Goal: Task Accomplishment & Management: Manage account settings

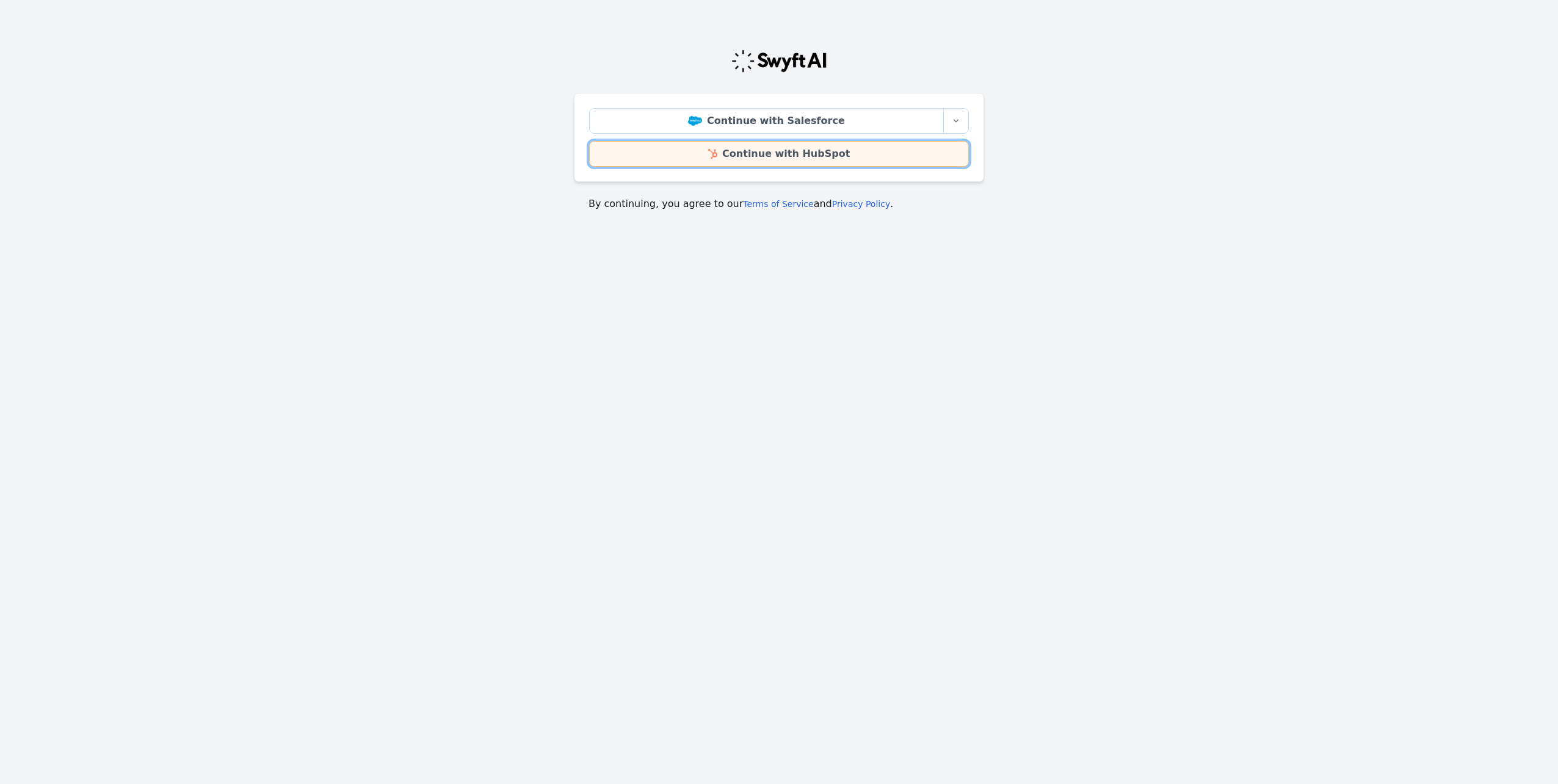
click at [766, 152] on link "Continue with HubSpot" at bounding box center [779, 154] width 379 height 25
click at [795, 155] on link "Continue with HubSpot" at bounding box center [779, 154] width 379 height 25
click at [804, 152] on link "Continue with HubSpot" at bounding box center [779, 154] width 379 height 25
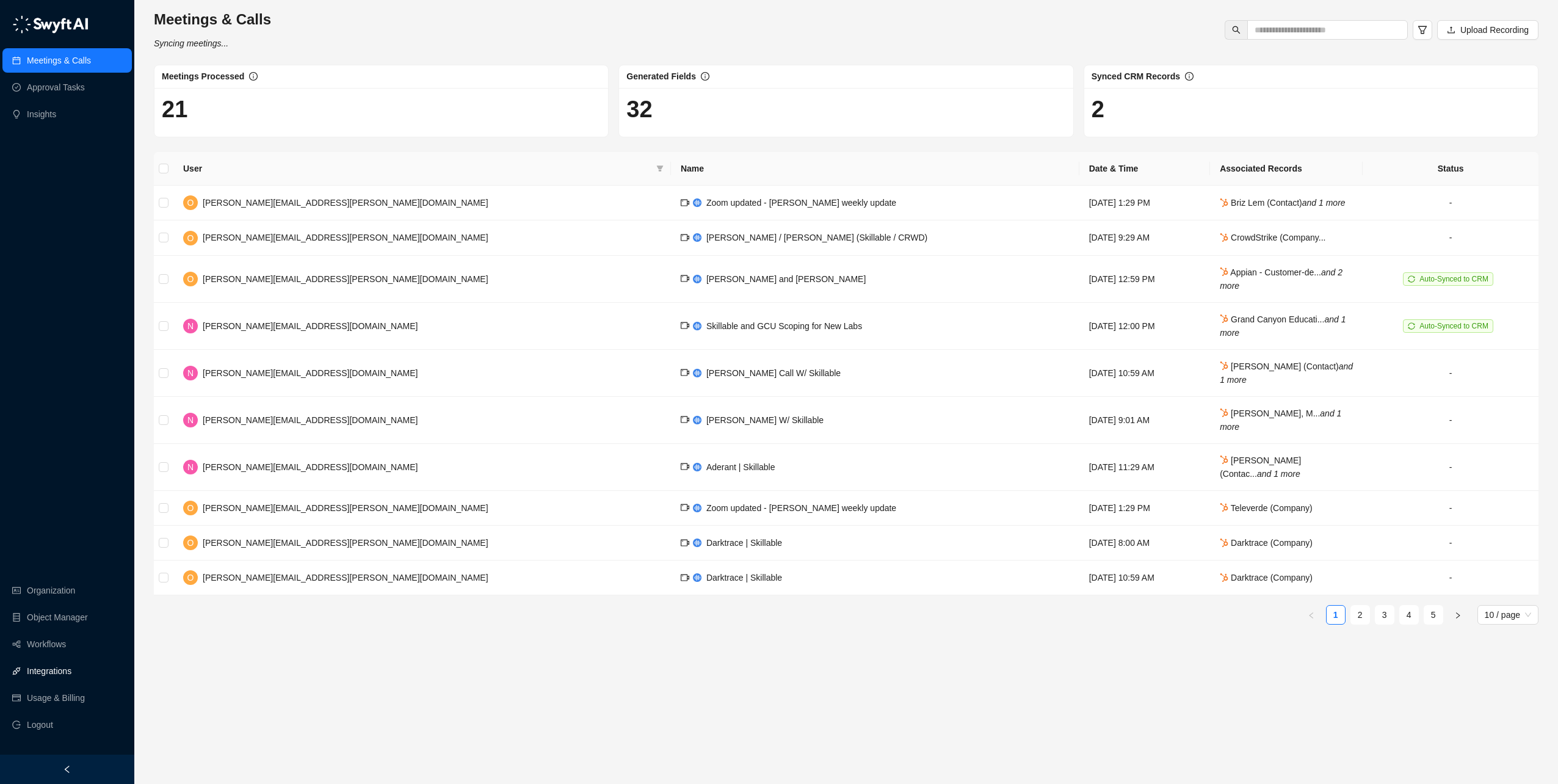
click at [65, 676] on link "Integrations" at bounding box center [49, 671] width 45 height 25
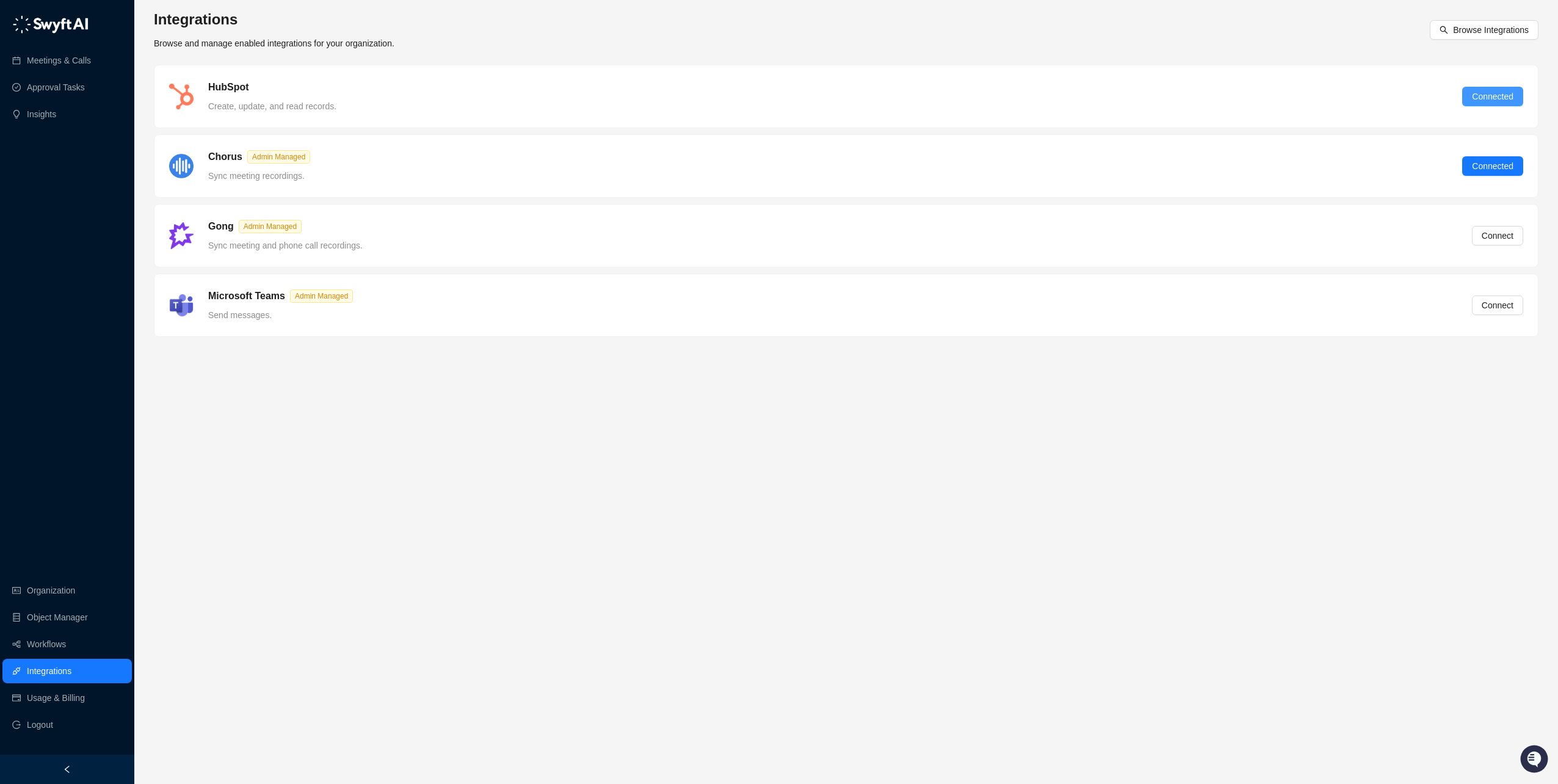
click at [1482, 93] on span "Connected" at bounding box center [1492, 96] width 41 height 13
click at [61, 586] on link "Organization" at bounding box center [51, 590] width 48 height 25
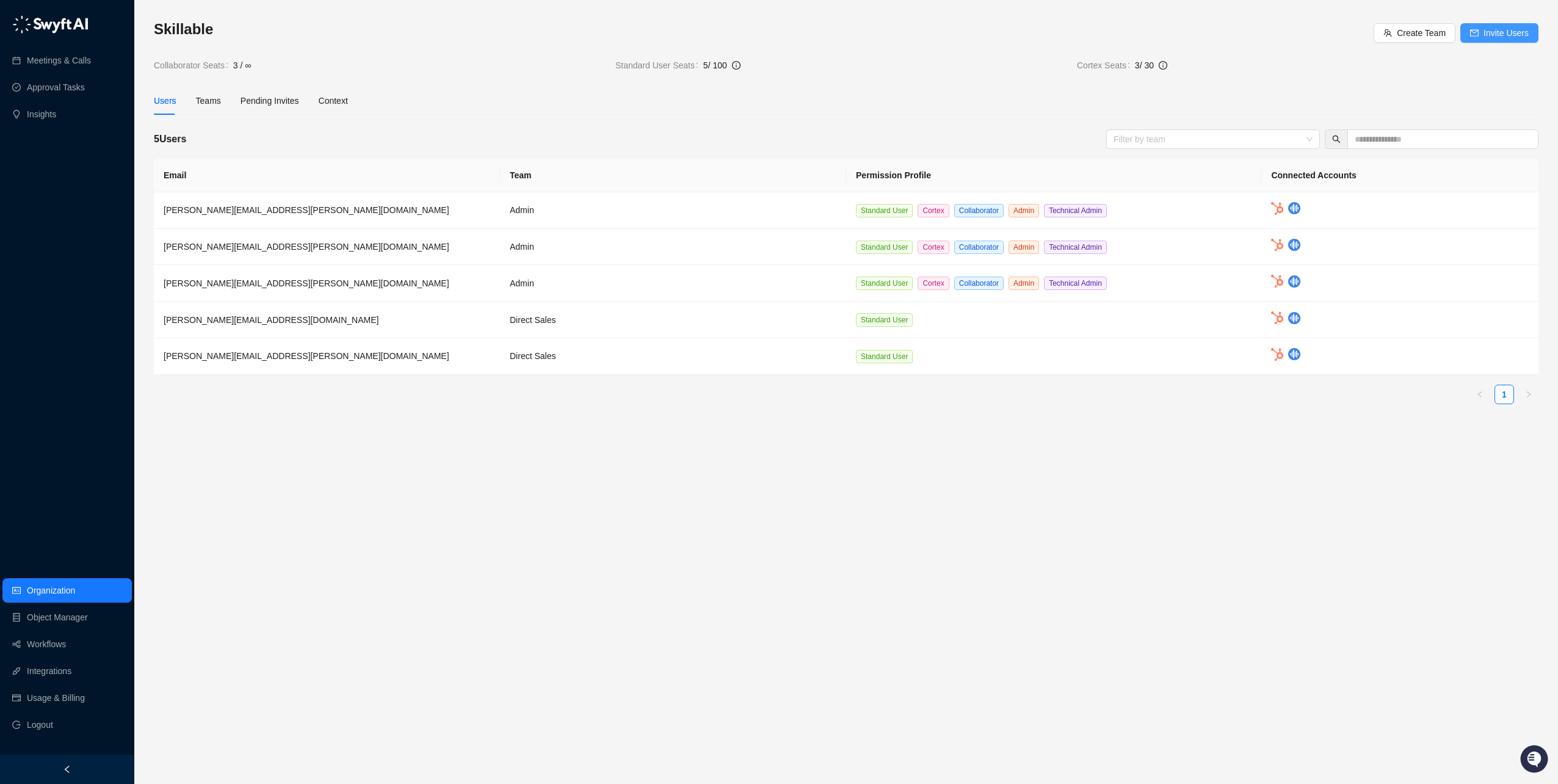
click at [1465, 34] on button "Invite Users" at bounding box center [1499, 32] width 78 height 19
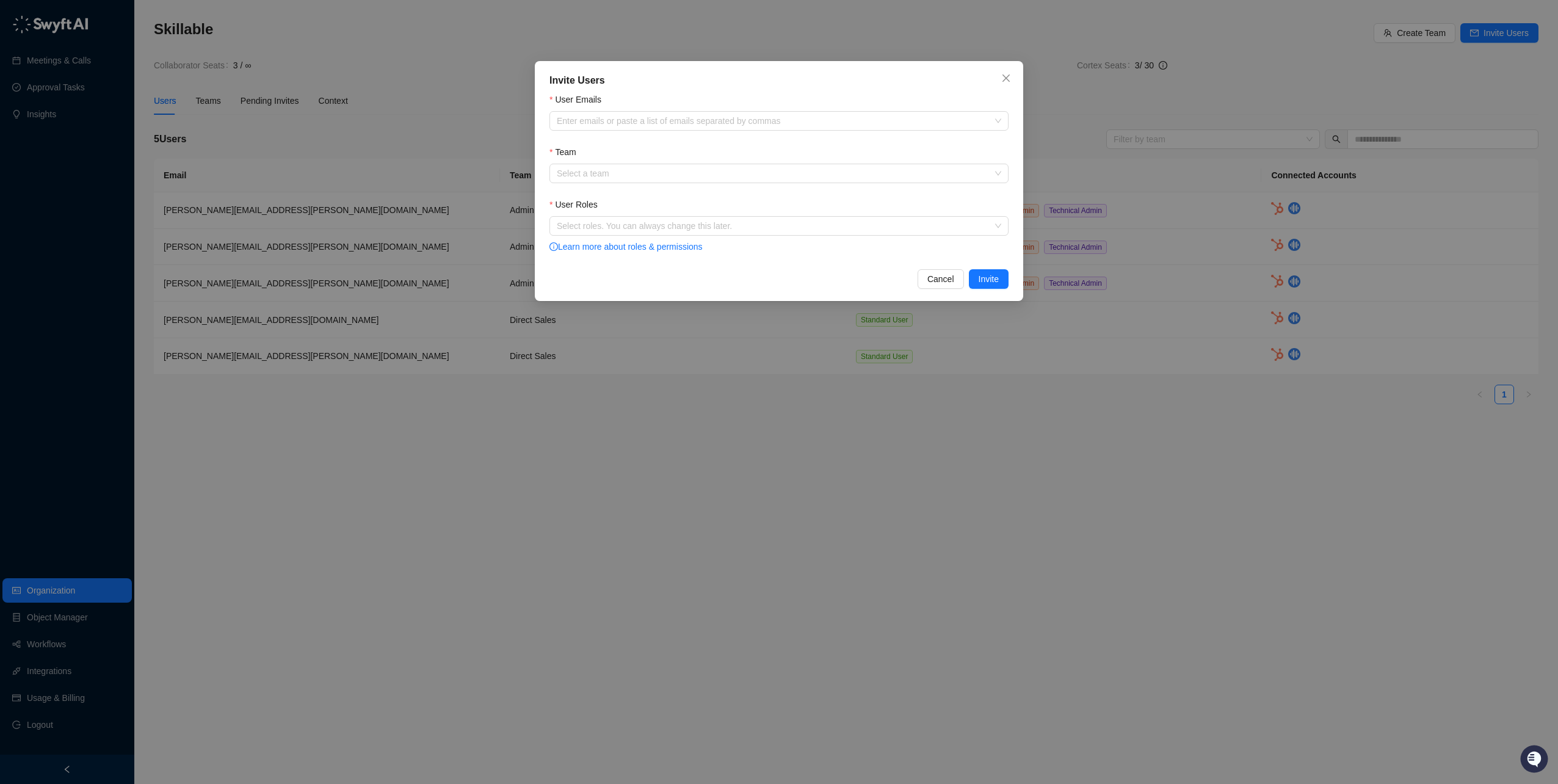
click at [673, 133] on form "User Emails Enter emails or paste a list of emails separated by commas Team Sel…" at bounding box center [779, 174] width 459 height 162
click at [674, 119] on div at bounding box center [773, 121] width 442 height 9
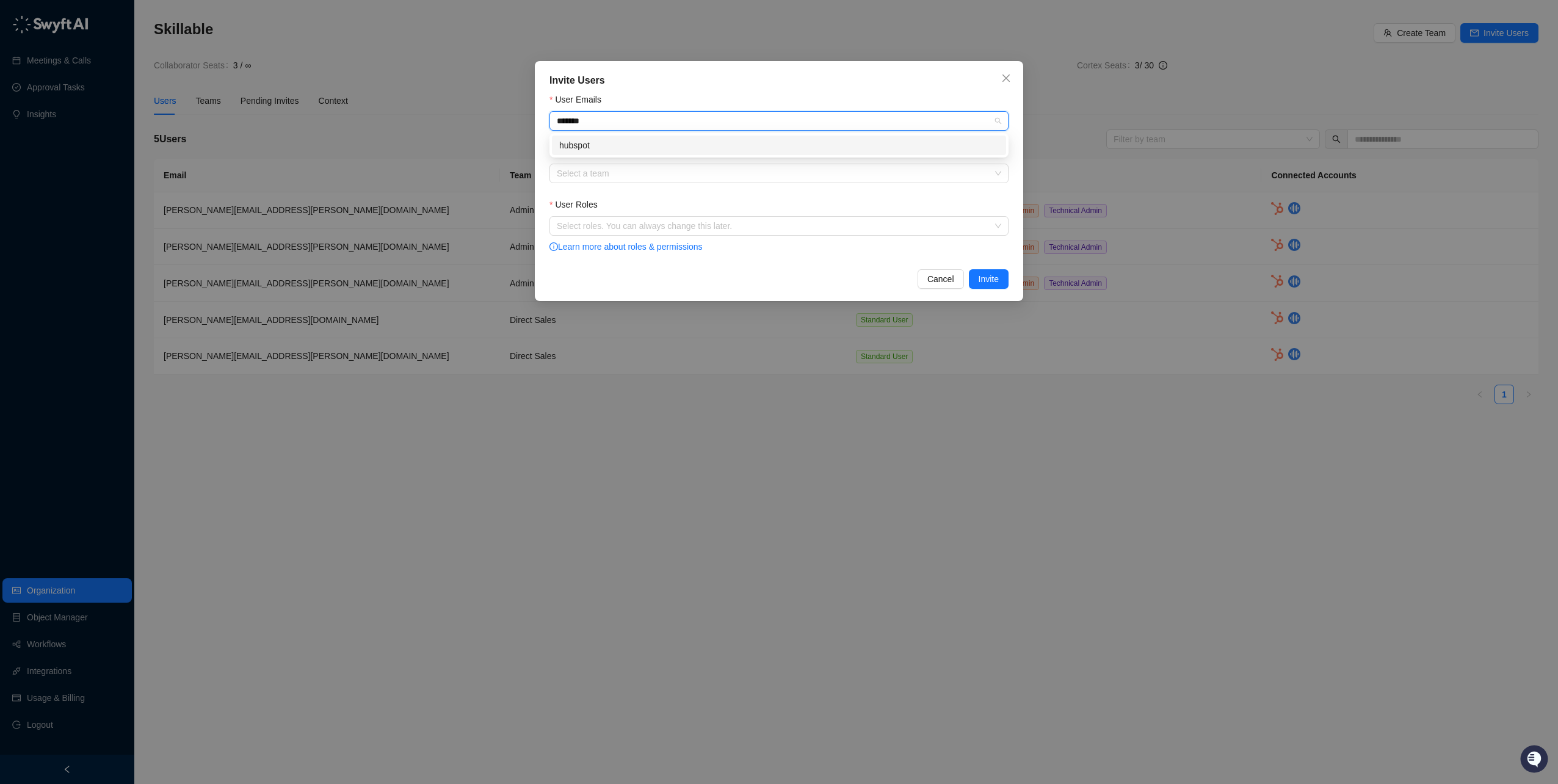
type input "*******"
click at [593, 118] on span at bounding box center [593, 120] width 6 height 13
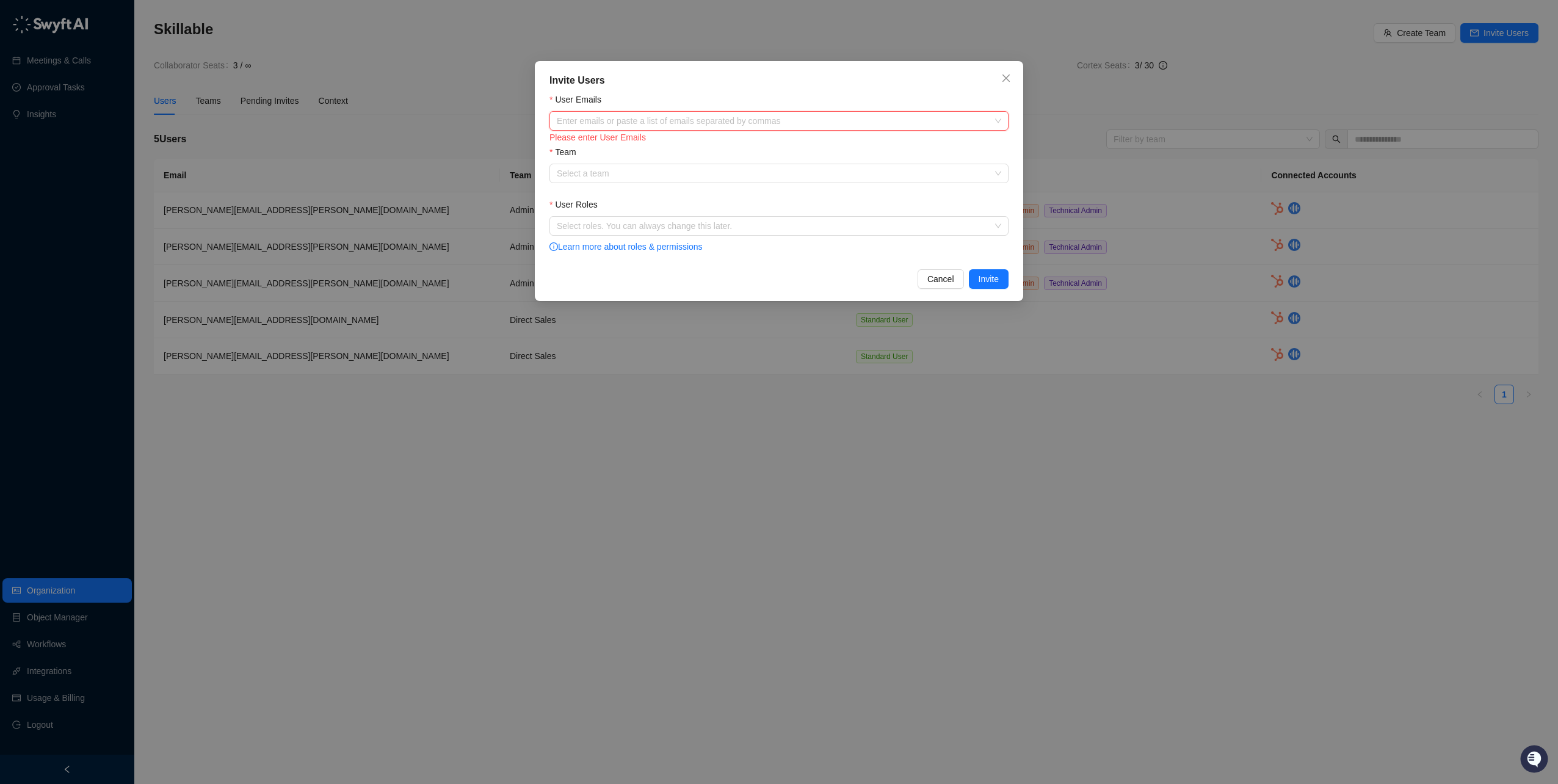
paste input "**********"
type input "**********"
click at [611, 147] on div "hubspotadmin@skillable.com" at bounding box center [779, 145] width 440 height 13
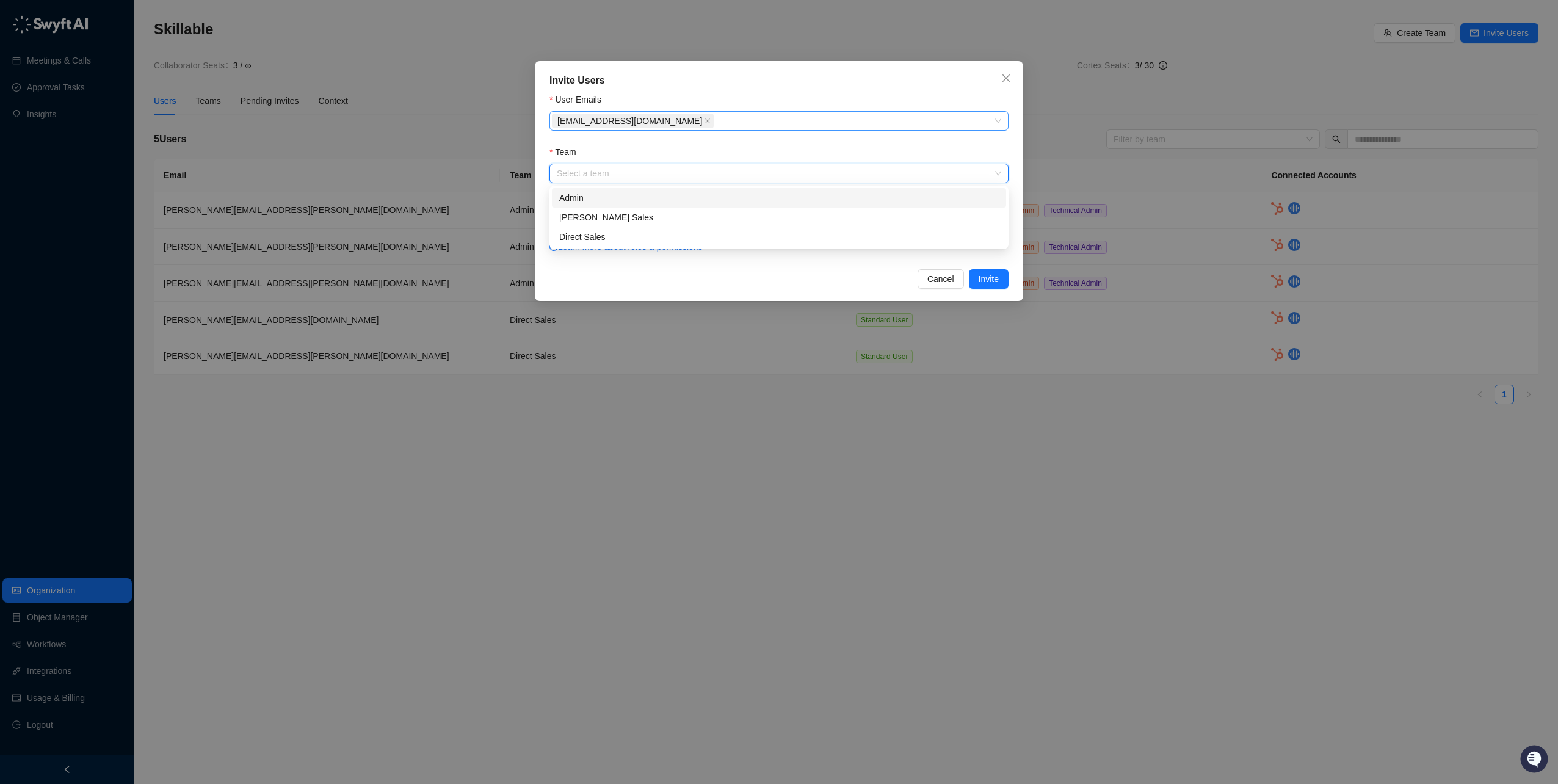
click at [584, 170] on input "Team" at bounding box center [775, 173] width 437 height 18
click at [601, 194] on div "Admin" at bounding box center [779, 198] width 440 height 13
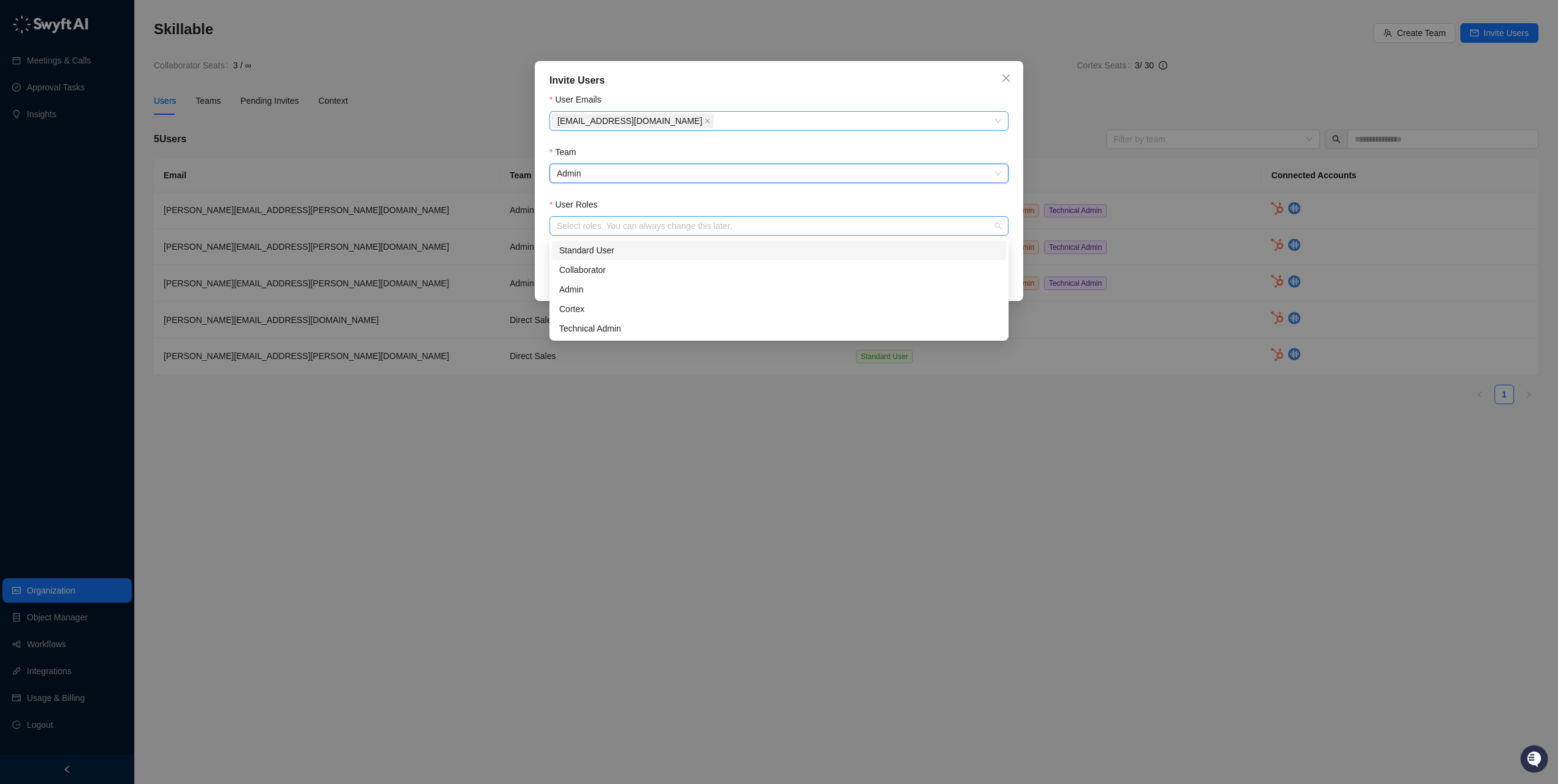
click at [579, 227] on div at bounding box center [773, 226] width 442 height 9
click at [597, 292] on div "Admin" at bounding box center [779, 289] width 440 height 13
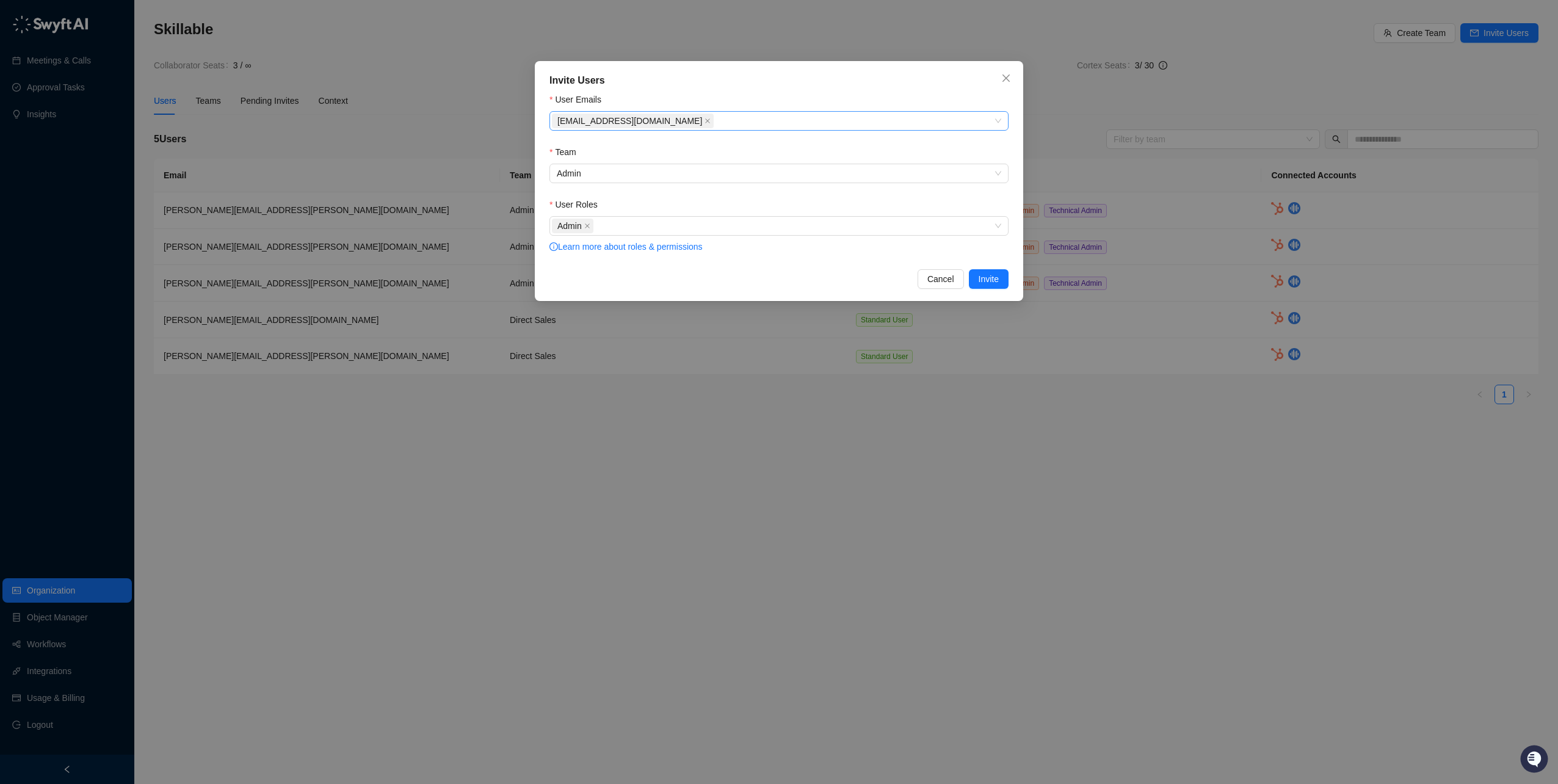
click at [994, 193] on form "User Emails hubspotadmin@skillable.com Team Admin User Roles Admin Learn more a…" at bounding box center [779, 174] width 459 height 162
click at [987, 280] on span "Invite" at bounding box center [989, 278] width 20 height 13
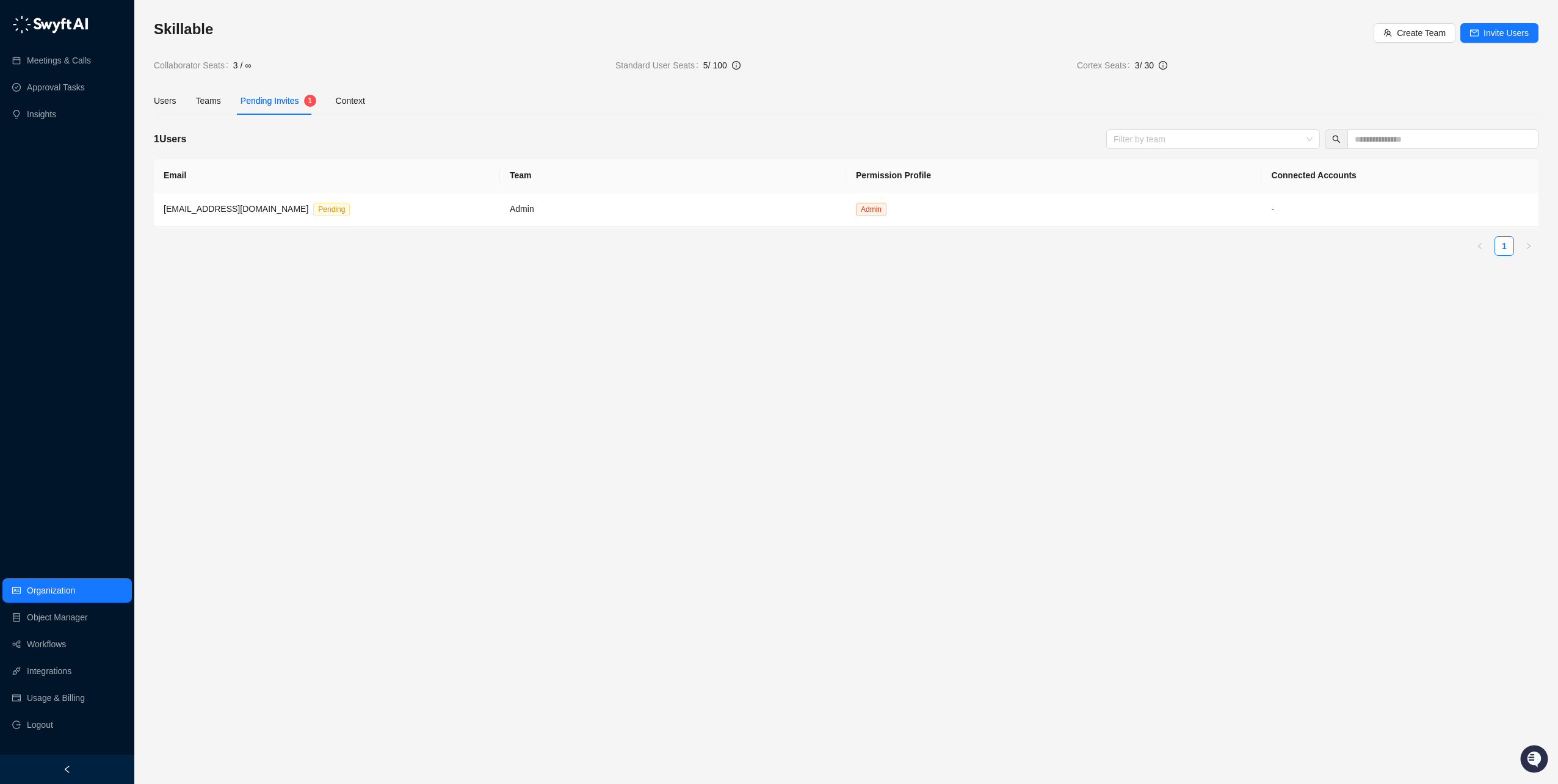
click at [1041, 292] on main "Skillable Create Team Invite Users Collaborator Seats 3 / ∞ Standard User Seats…" at bounding box center [846, 396] width 1385 height 754
click at [47, 646] on link "Workflows" at bounding box center [47, 644] width 40 height 25
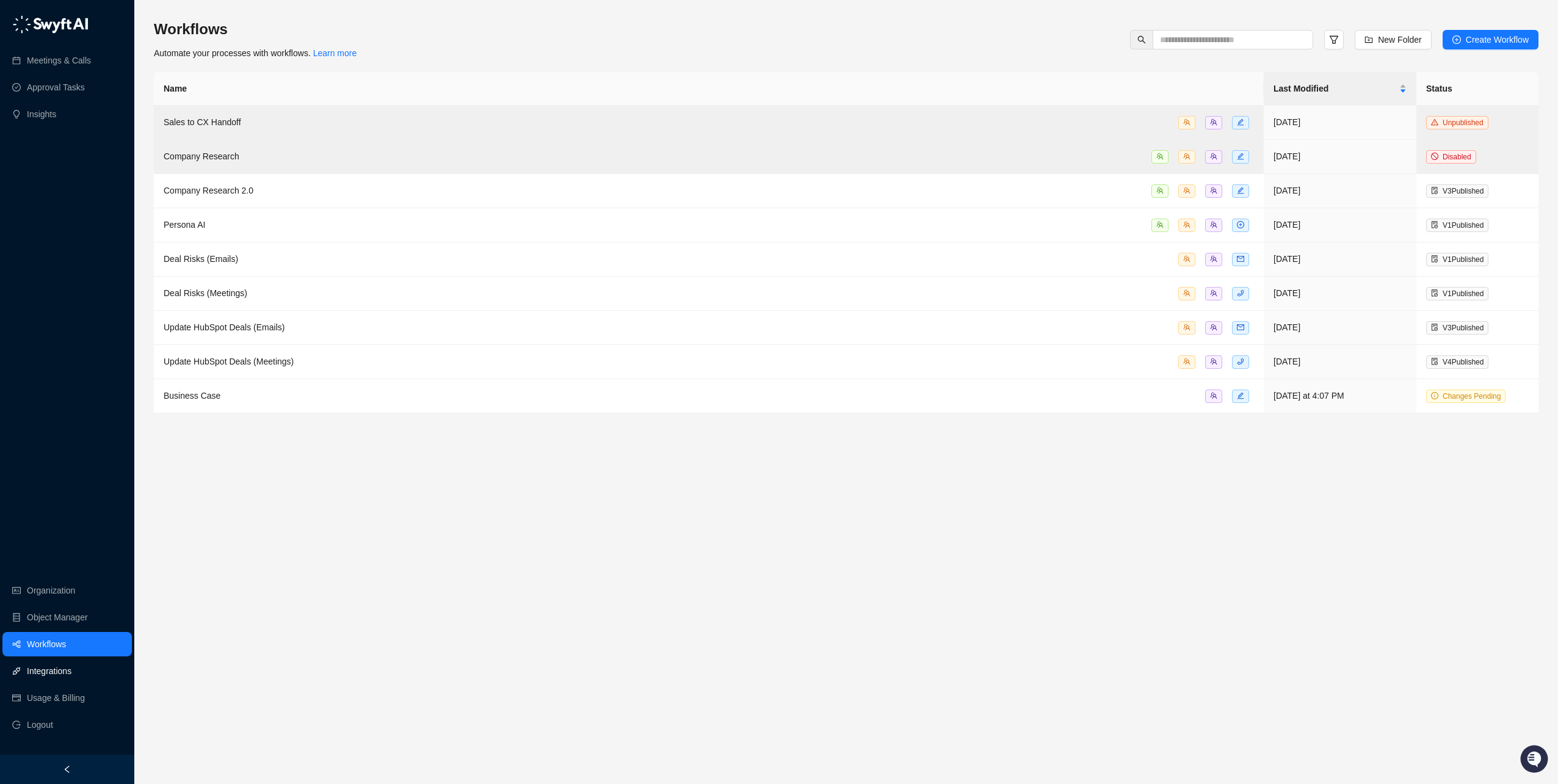
click at [47, 677] on link "Integrations" at bounding box center [49, 671] width 45 height 25
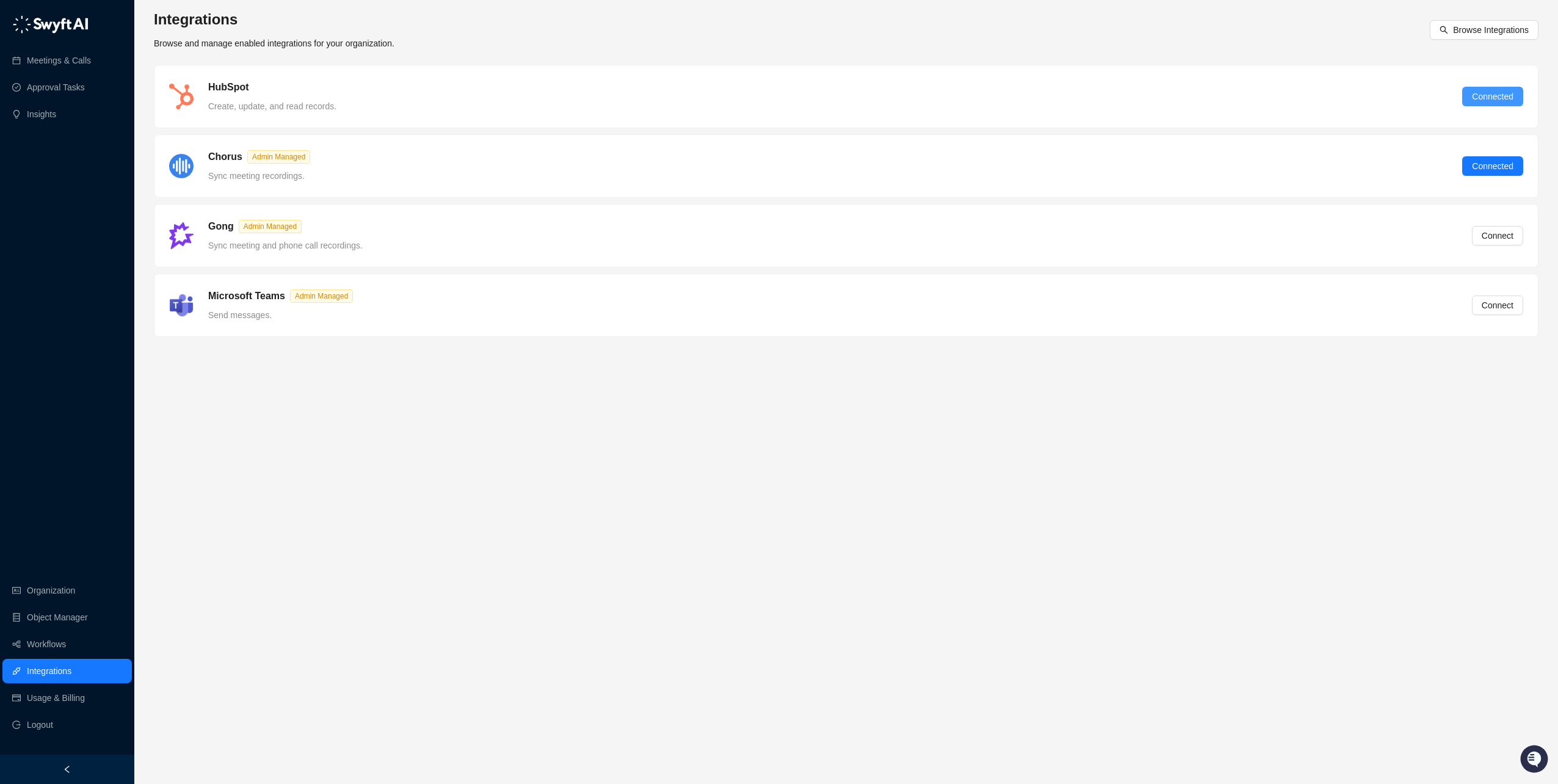
click at [1486, 91] on button "Connected" at bounding box center [1493, 97] width 61 height 19
click at [1119, 93] on div "HubSpot Create, update, and read records. Connected" at bounding box center [847, 97] width 1354 height 33
click at [1177, 80] on div "HubSpot Create, update, and read records. Connected" at bounding box center [847, 97] width 1354 height 33
click at [1478, 99] on span "Connected" at bounding box center [1492, 96] width 41 height 13
click at [1478, 163] on span "Connected" at bounding box center [1492, 165] width 41 height 13
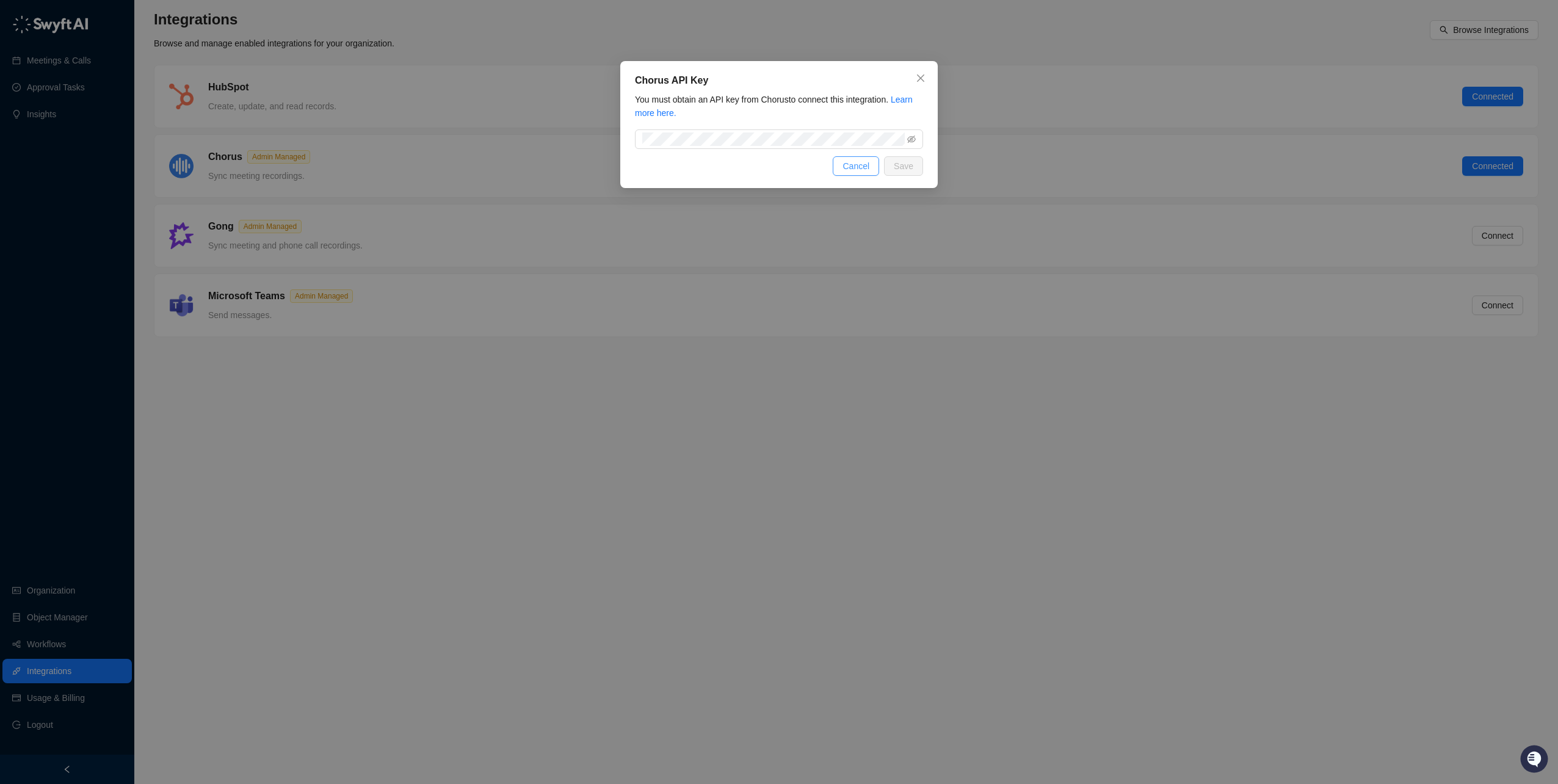
click at [859, 163] on span "Cancel" at bounding box center [856, 165] width 27 height 13
